Goal: Navigation & Orientation: Find specific page/section

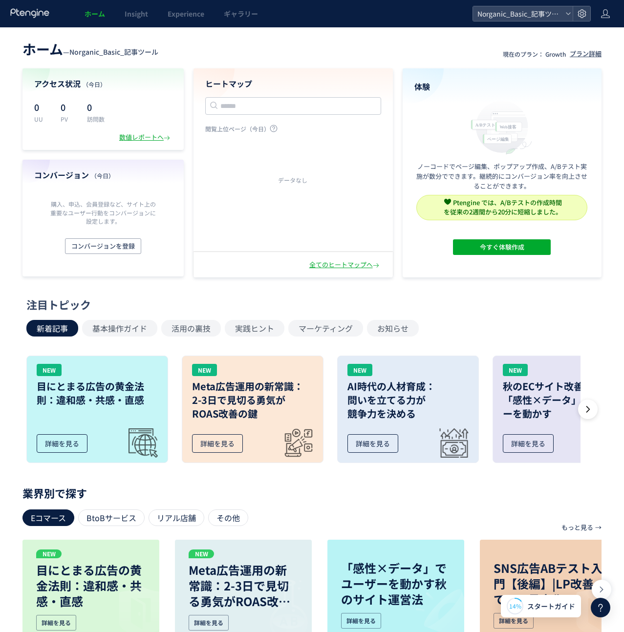
click at [612, 18] on header "ホーム Insight Experience ギャラリー Norganic_Basic_記事ツール" at bounding box center [312, 13] width 624 height 27
click at [610, 16] on header "ホーム Insight Experience ギャラリー Norganic_Basic_記事ツール" at bounding box center [312, 13] width 624 height 27
click at [607, 12] on icon at bounding box center [605, 14] width 10 height 10
click at [581, 57] on span "ログアウト" at bounding box center [573, 54] width 34 height 10
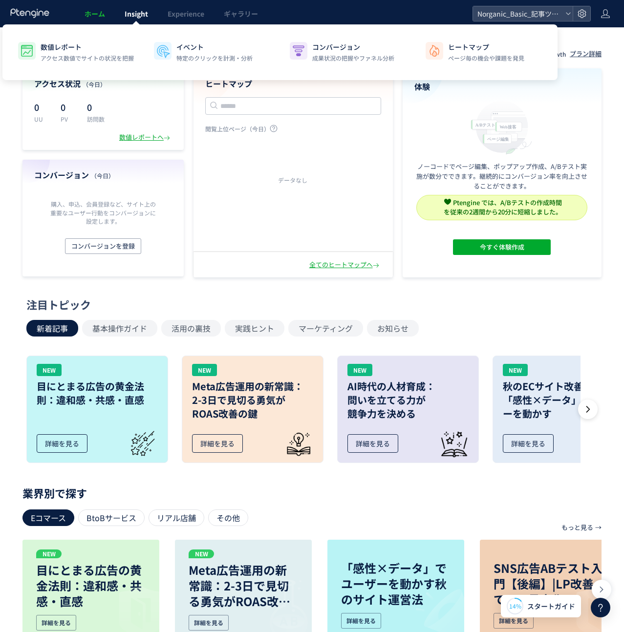
click at [132, 15] on span "Insight" at bounding box center [136, 14] width 23 height 10
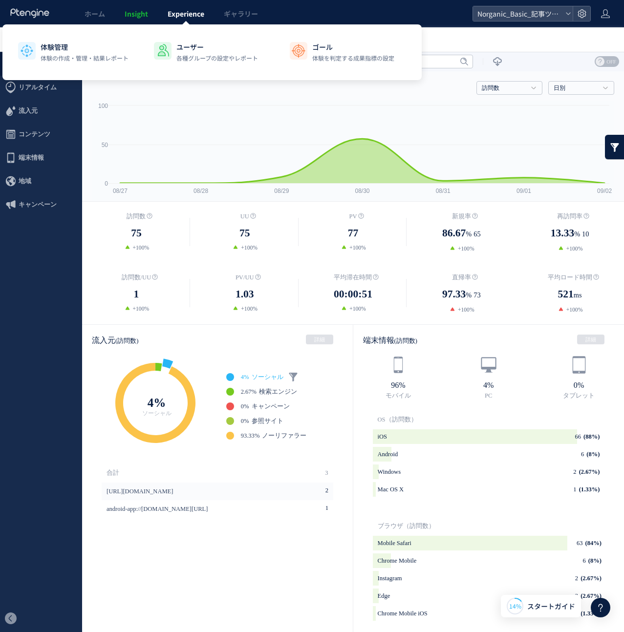
click at [188, 19] on link "Experience" at bounding box center [186, 13] width 56 height 27
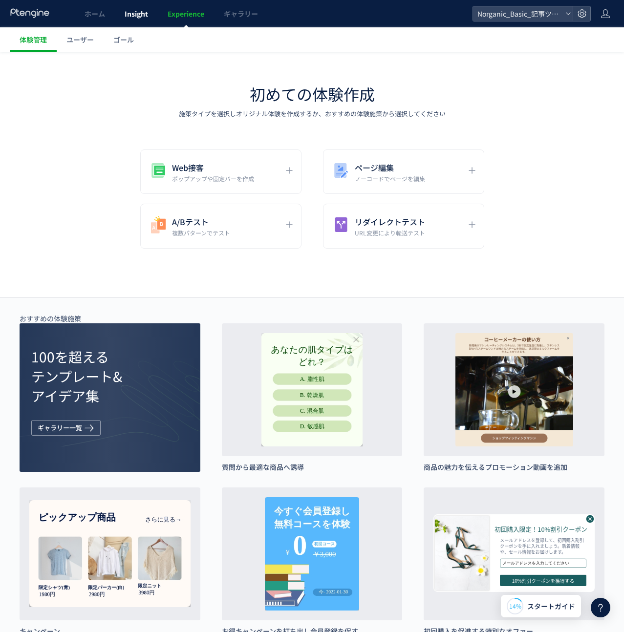
click at [136, 17] on span "Insight" at bounding box center [136, 14] width 23 height 10
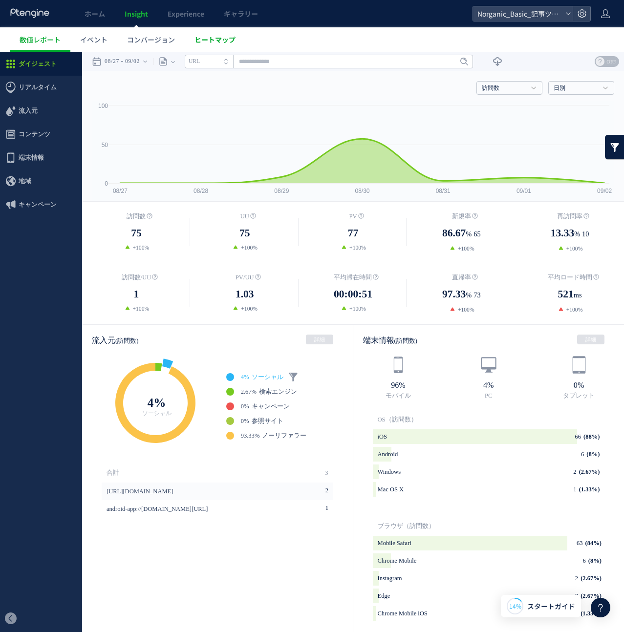
click at [203, 45] on link "ヒートマップ" at bounding box center [215, 39] width 61 height 24
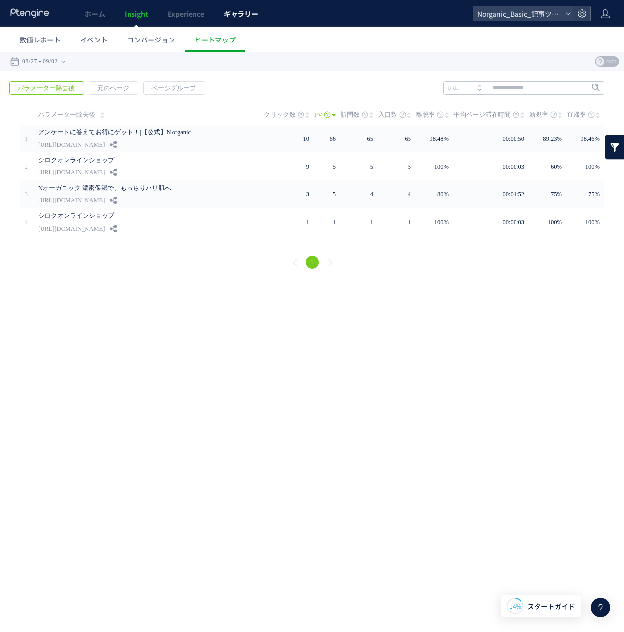
click at [243, 15] on span "ギャラリー" at bounding box center [241, 14] width 34 height 10
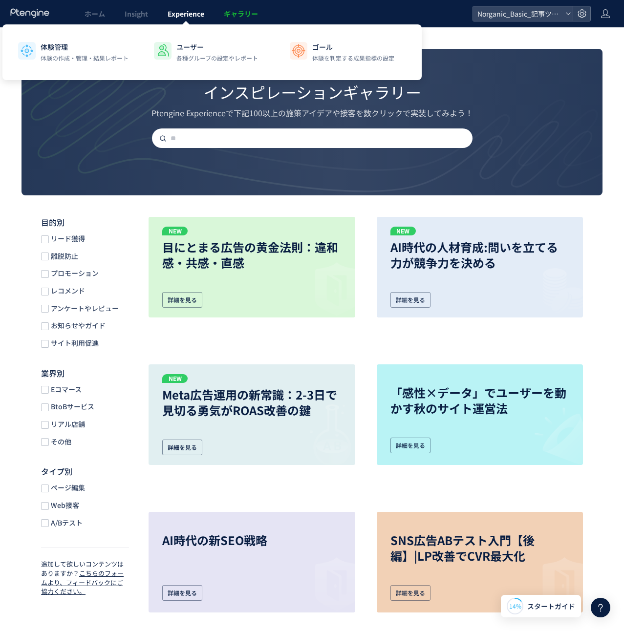
click at [194, 18] on span "Experience" at bounding box center [186, 14] width 37 height 10
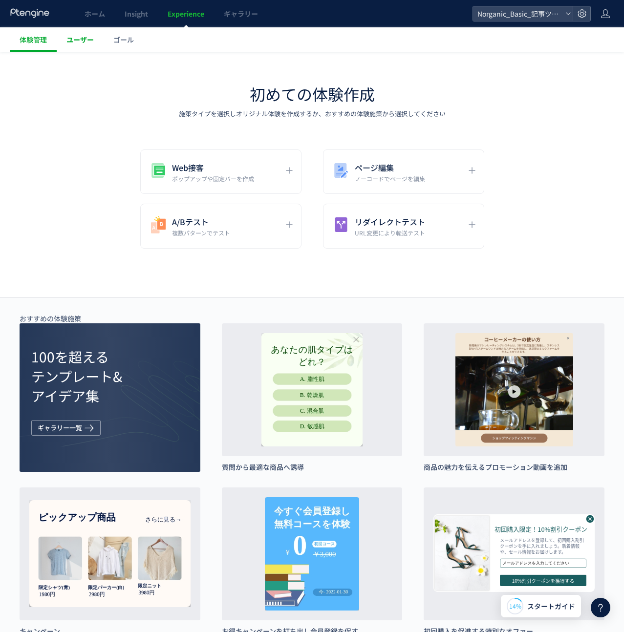
click at [87, 41] on span "ユーザー" at bounding box center [79, 40] width 27 height 10
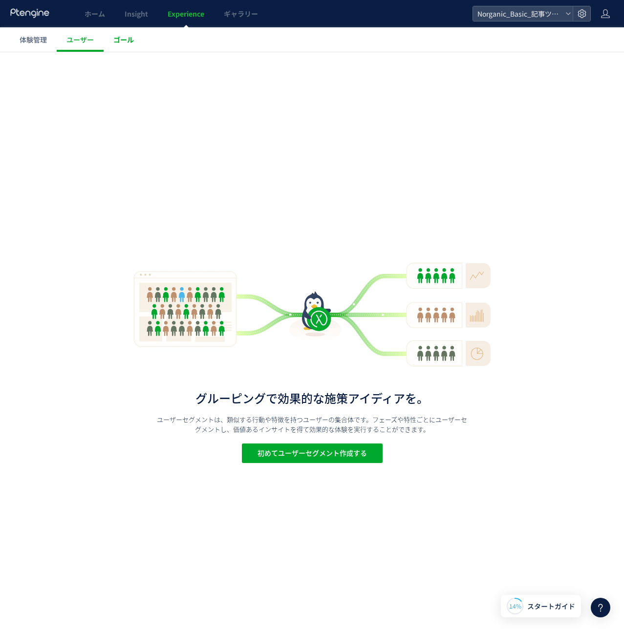
click at [111, 42] on link "ゴール" at bounding box center [124, 39] width 40 height 24
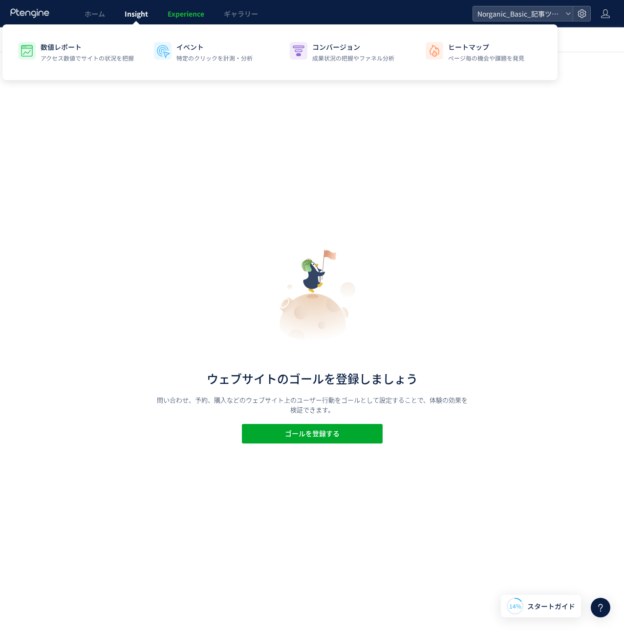
click at [128, 10] on span "Insight" at bounding box center [136, 14] width 23 height 10
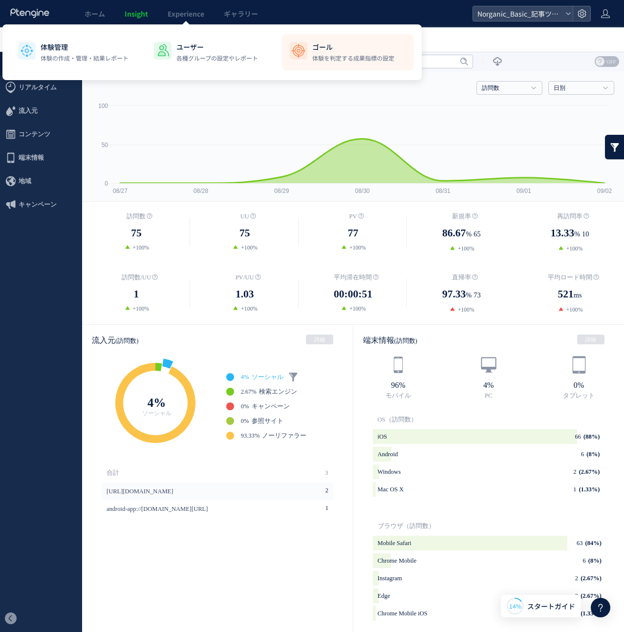
click at [350, 57] on p "体験を判定する成果指標の設定" at bounding box center [353, 58] width 82 height 9
